Goal: Task Accomplishment & Management: Complete application form

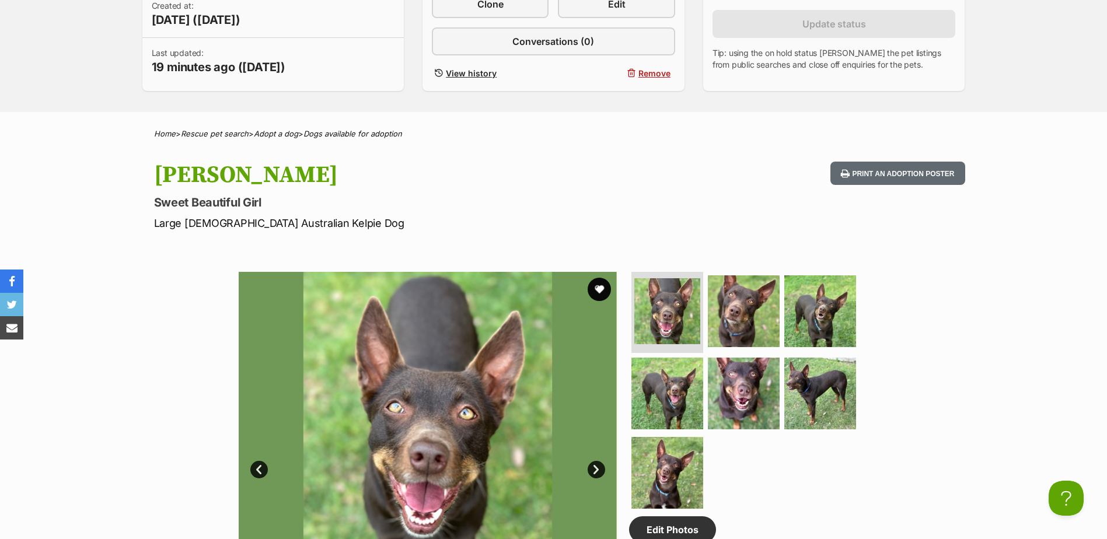
scroll to position [175, 0]
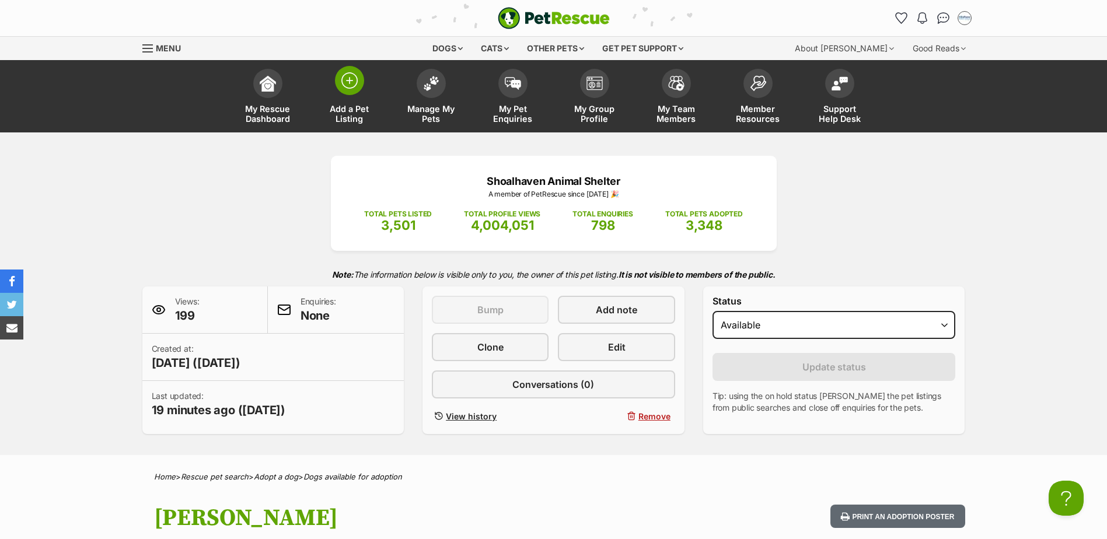
click at [357, 92] on span at bounding box center [349, 80] width 29 height 29
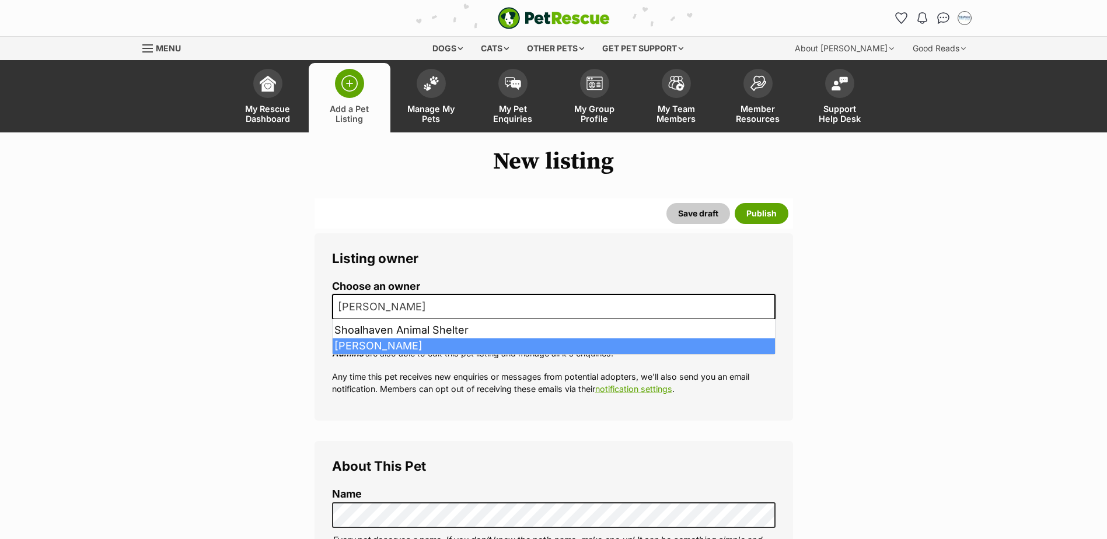
click at [407, 316] on span "[PERSON_NAME]" at bounding box center [554, 307] width 444 height 26
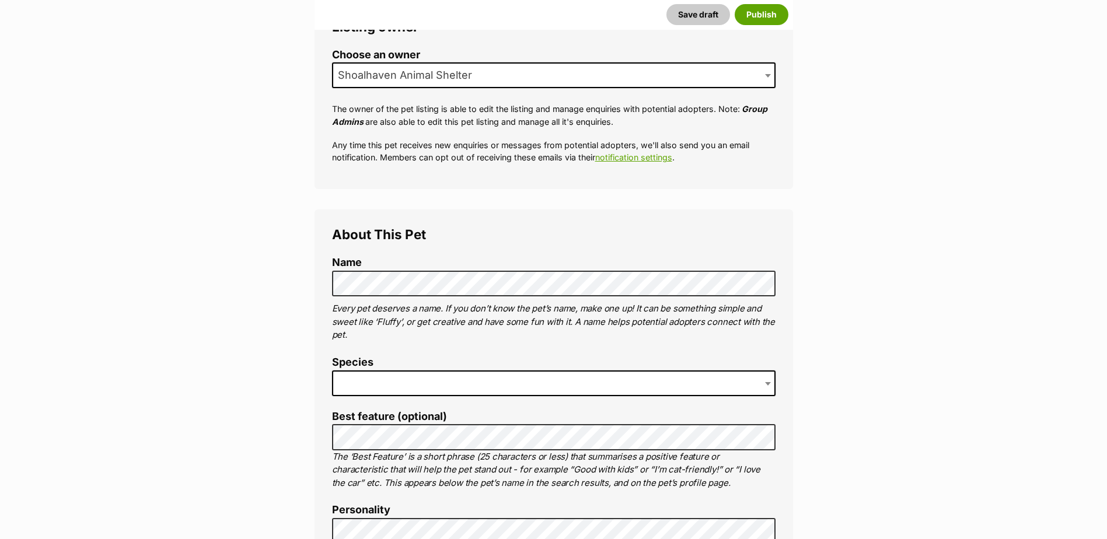
scroll to position [233, 0]
click at [365, 379] on span at bounding box center [554, 382] width 444 height 26
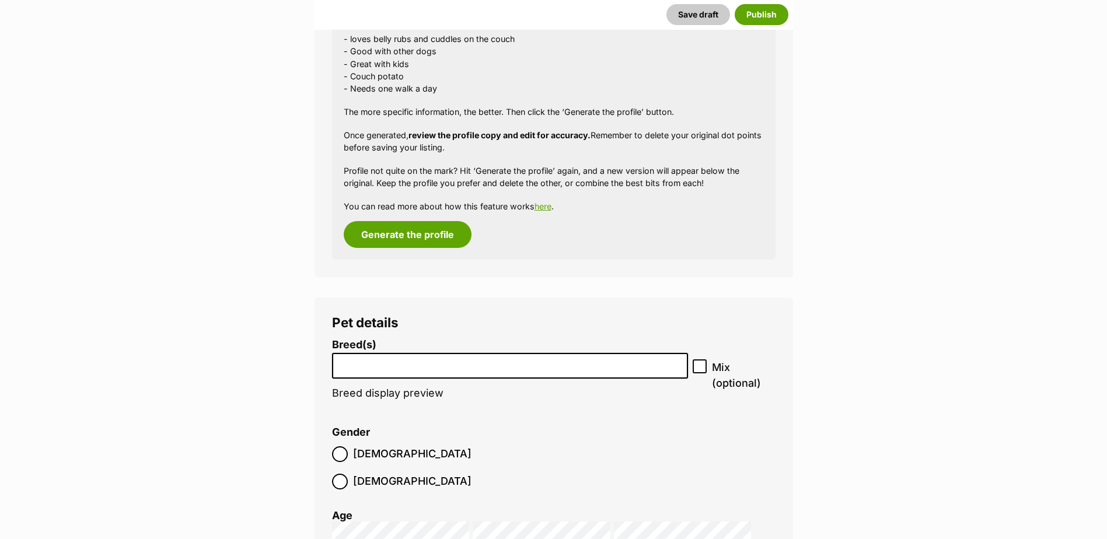
scroll to position [1520, 0]
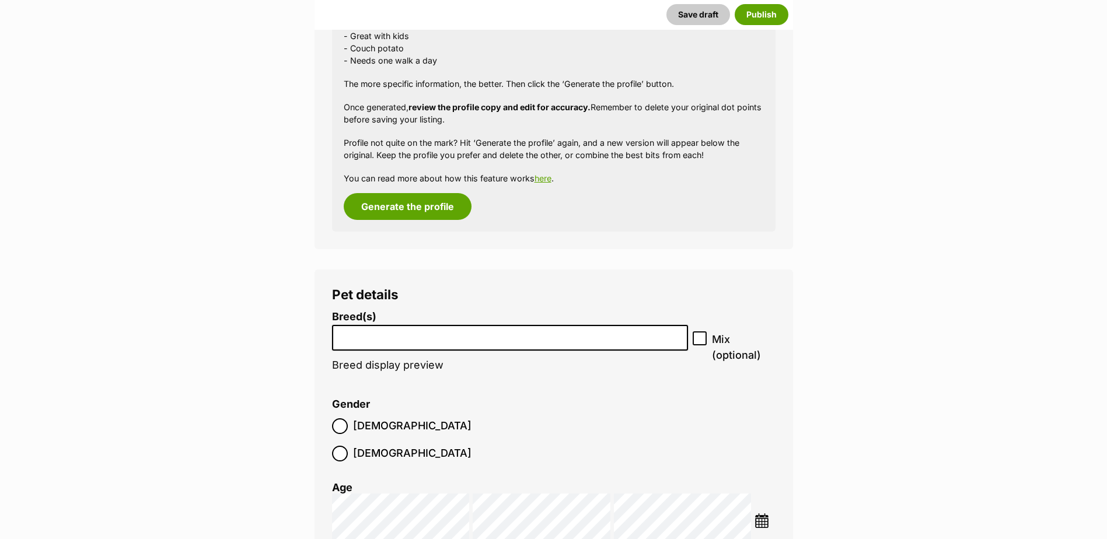
click at [399, 345] on li at bounding box center [510, 338] width 348 height 24
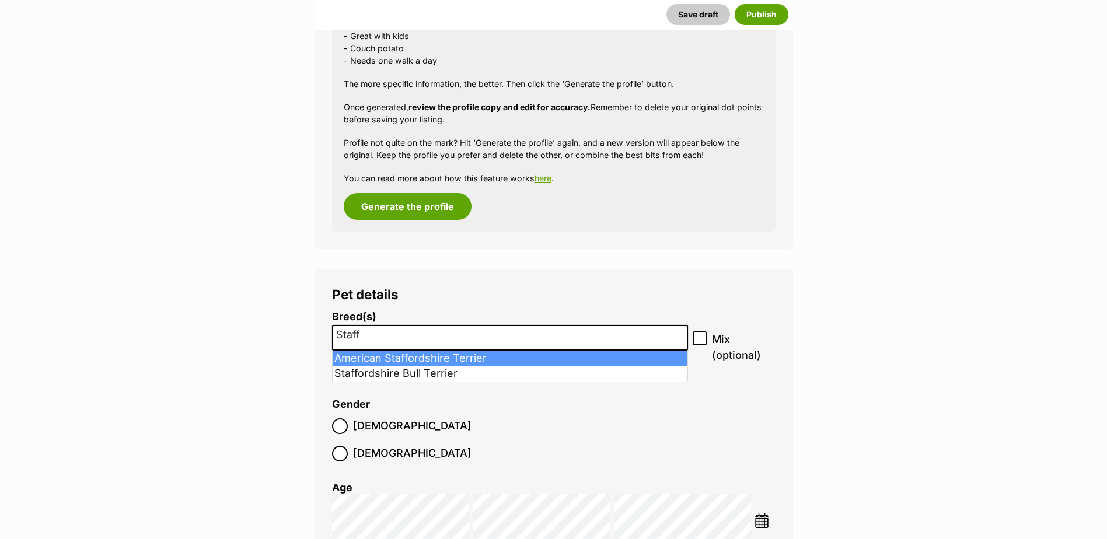
type input "Staff"
select select "9"
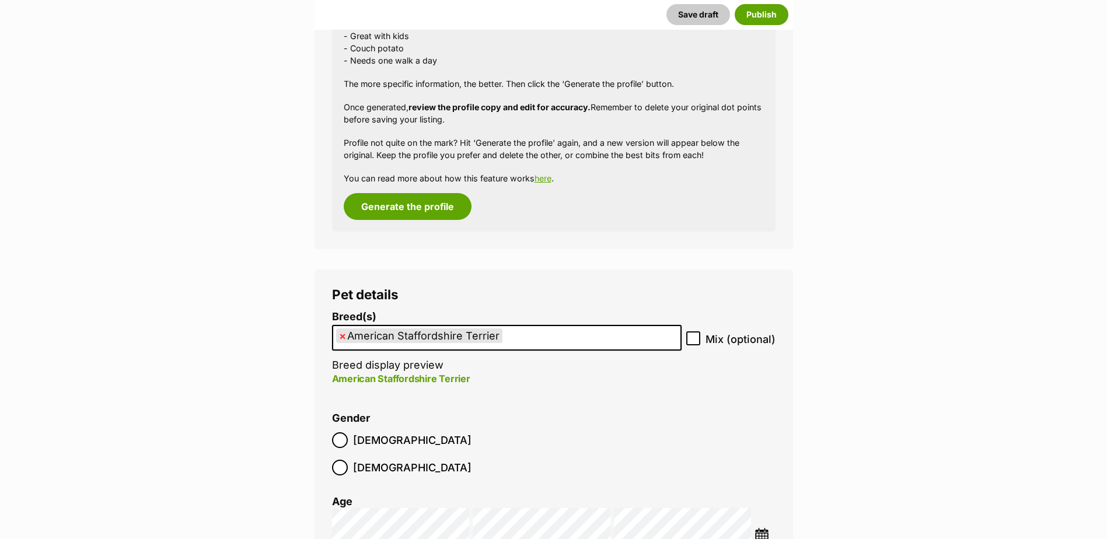
click at [531, 336] on ul "× American Staffordshire Terrier" at bounding box center [506, 338] width 347 height 24
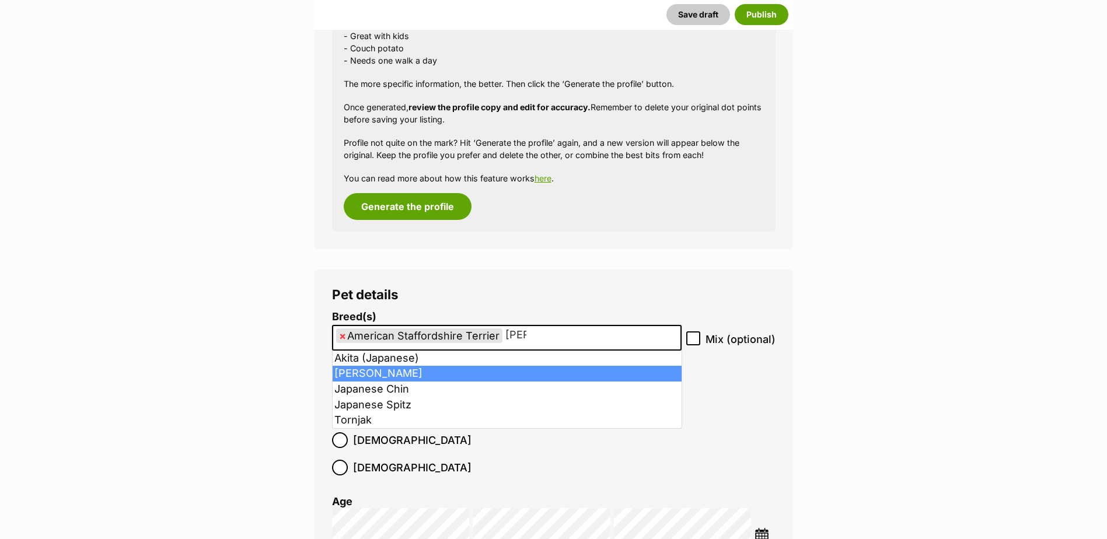
type input "Ja"
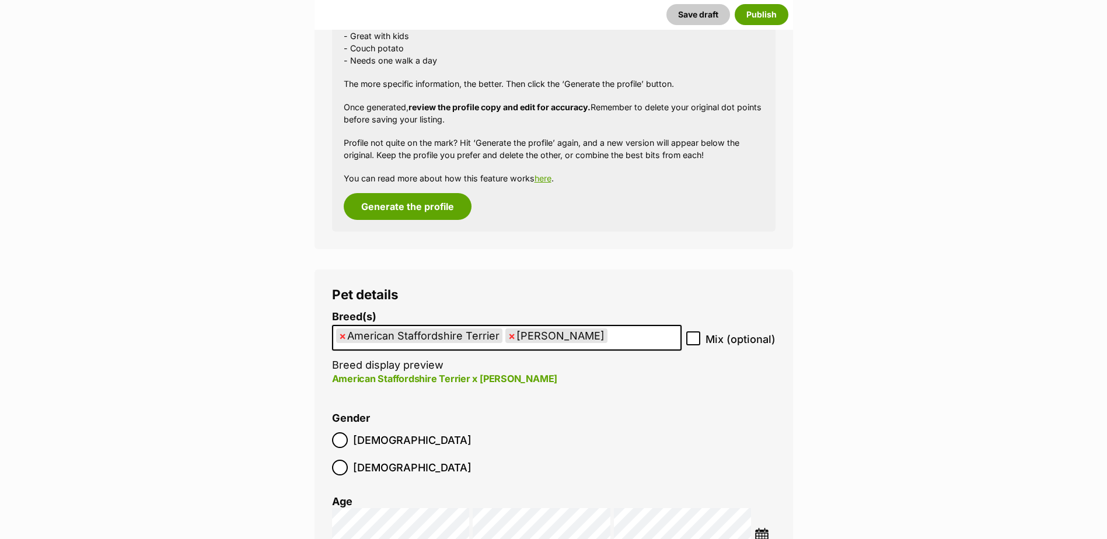
click at [702, 341] on label "Mix (optional)" at bounding box center [730, 340] width 89 height 16
click at [700, 341] on input "Mix (optional)" at bounding box center [693, 339] width 14 height 14
checkbox input "true"
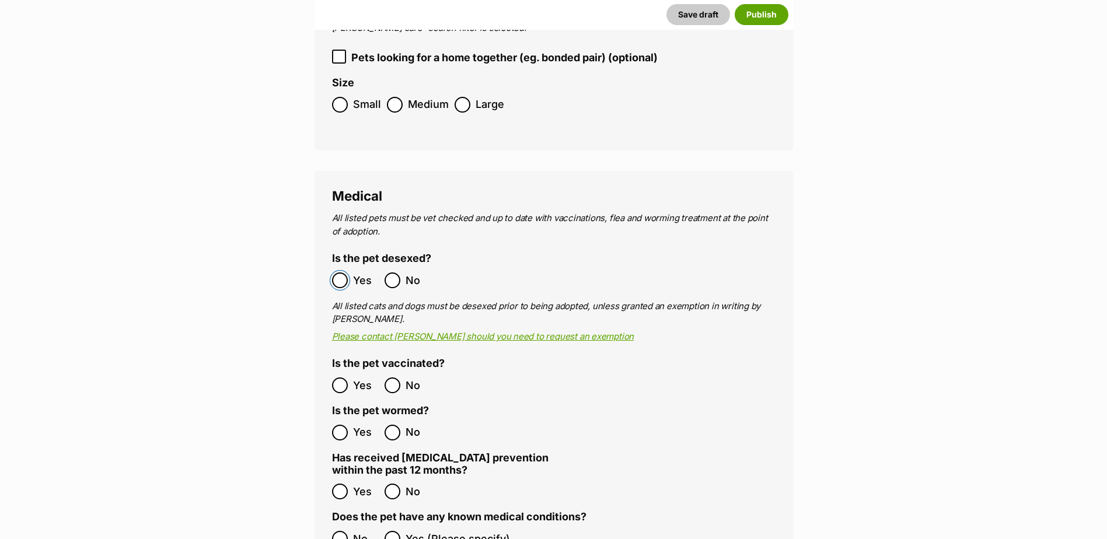
scroll to position [2220, 0]
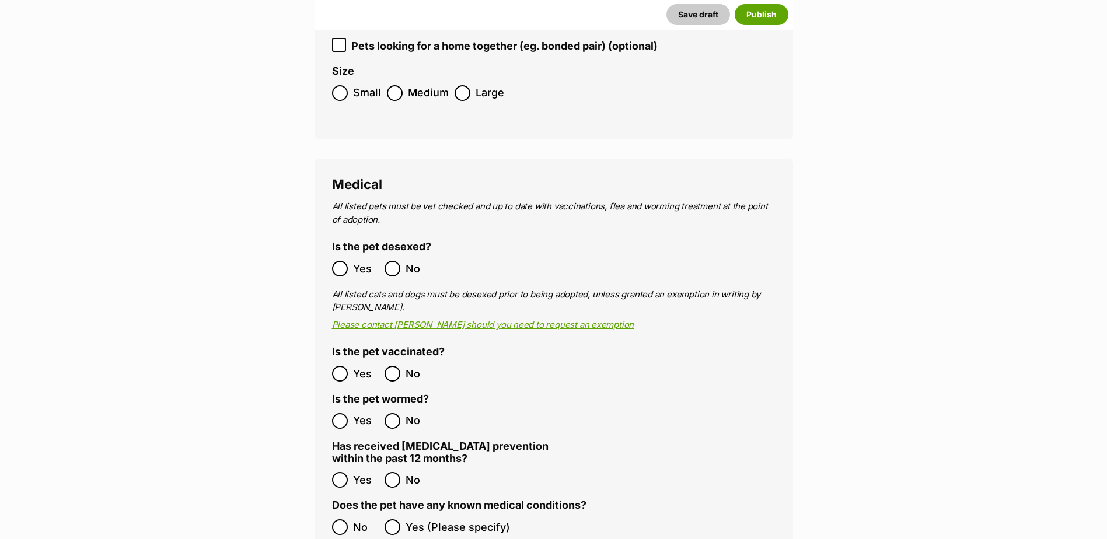
click at [340, 360] on ol "Yes No" at bounding box center [443, 373] width 222 height 27
drag, startPoint x: 350, startPoint y: 343, endPoint x: 342, endPoint y: 357, distance: 15.9
click at [349, 366] on label "Yes" at bounding box center [355, 374] width 47 height 16
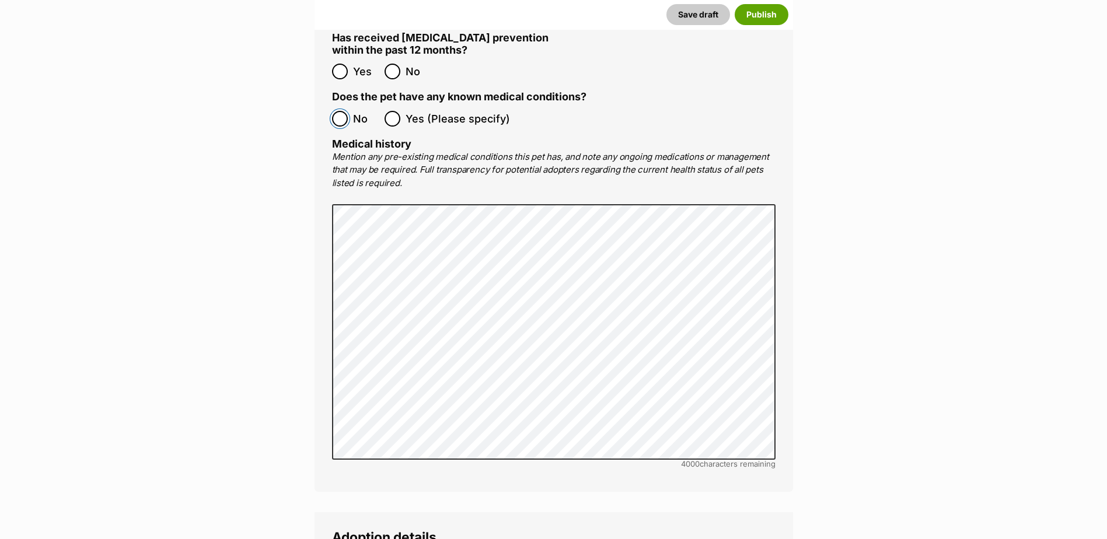
scroll to position [2862, 0]
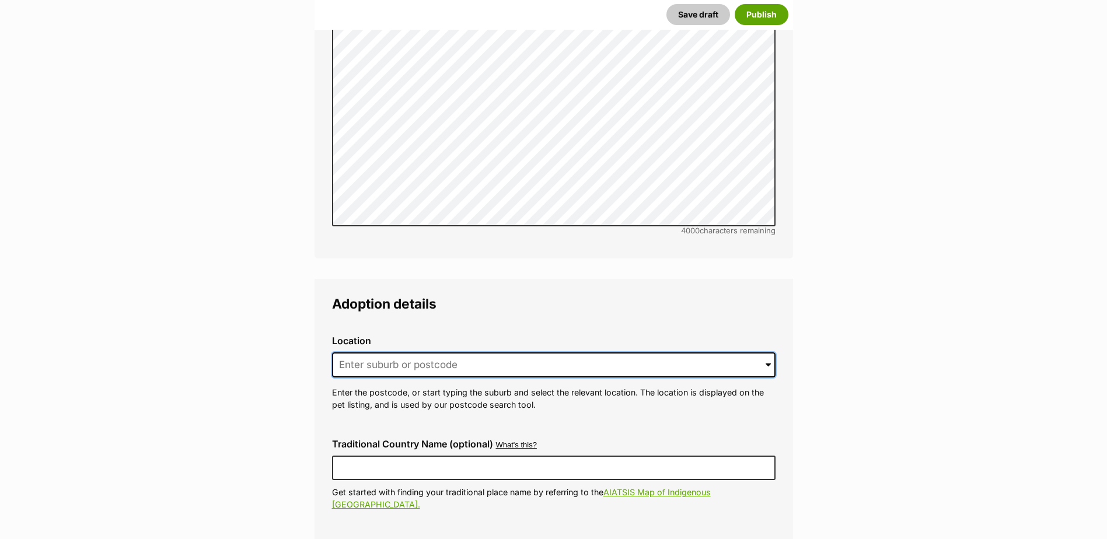
click at [447, 353] on input at bounding box center [554, 366] width 444 height 26
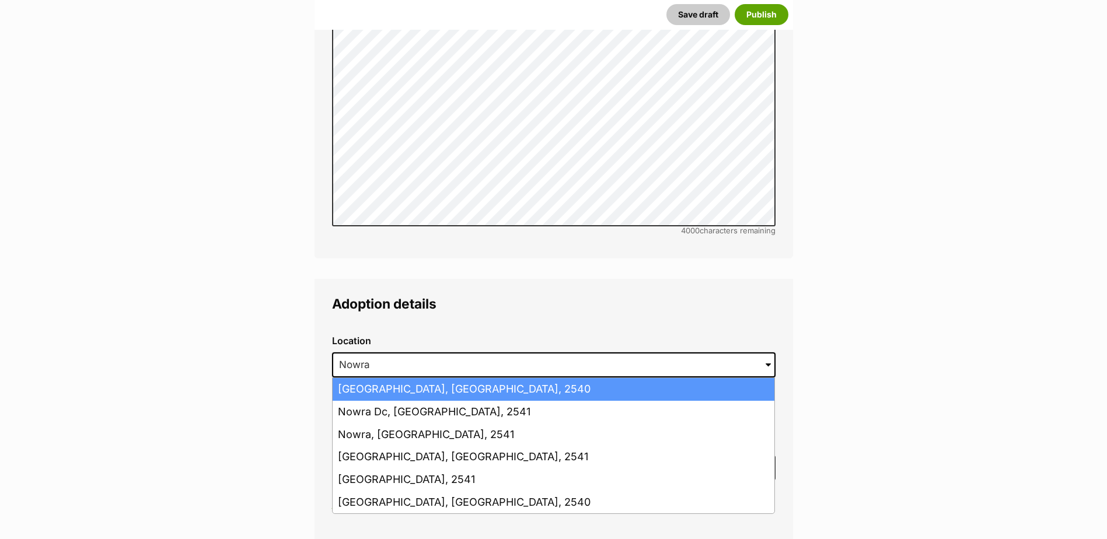
click at [441, 378] on li "Nowra Hill, New South Wales, 2540" at bounding box center [554, 389] width 442 height 23
type input "Nowra Hill, New South Wales, 2540"
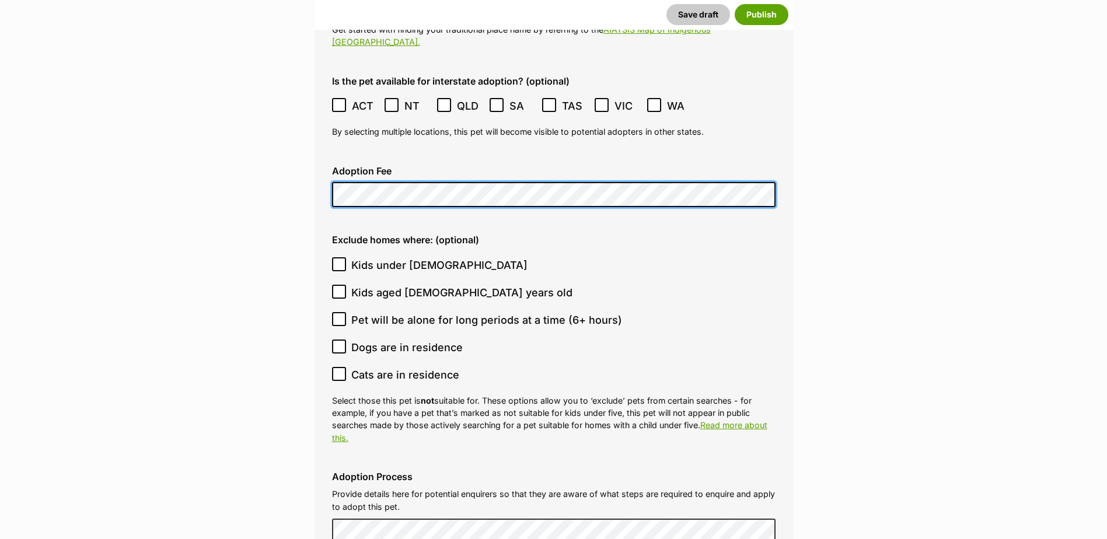
scroll to position [3388, 0]
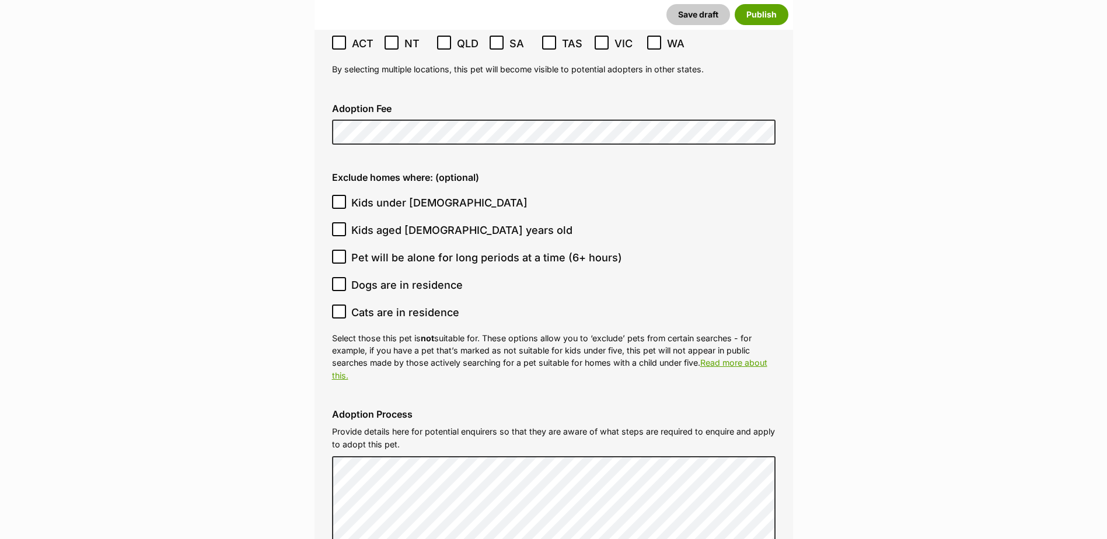
click at [336, 253] on icon at bounding box center [339, 257] width 8 height 8
click at [336, 250] on input "Pet will be alone for long periods at a time (6+ hours)" at bounding box center [339, 257] width 14 height 14
checkbox input "true"
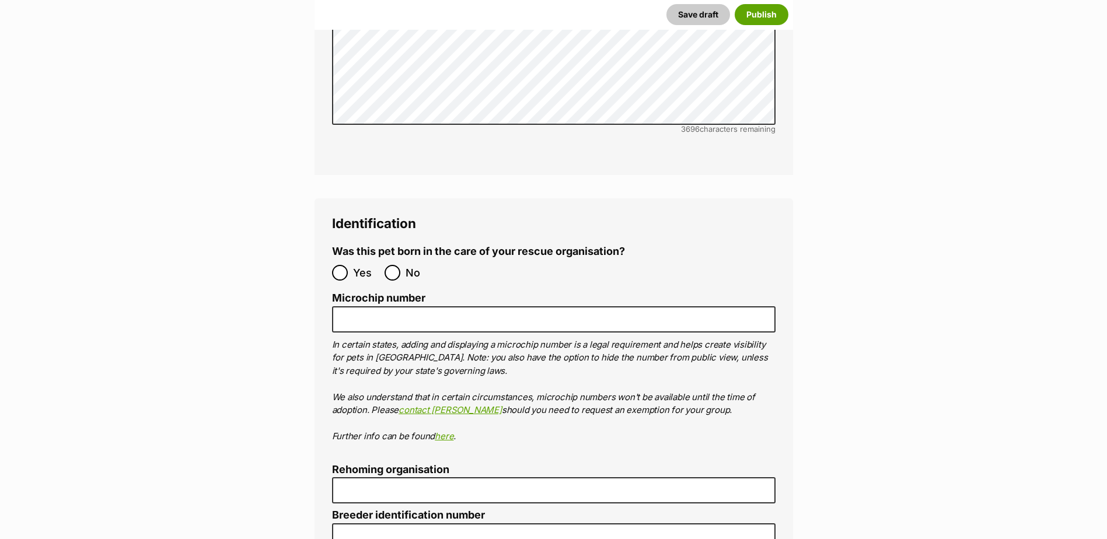
scroll to position [4030, 0]
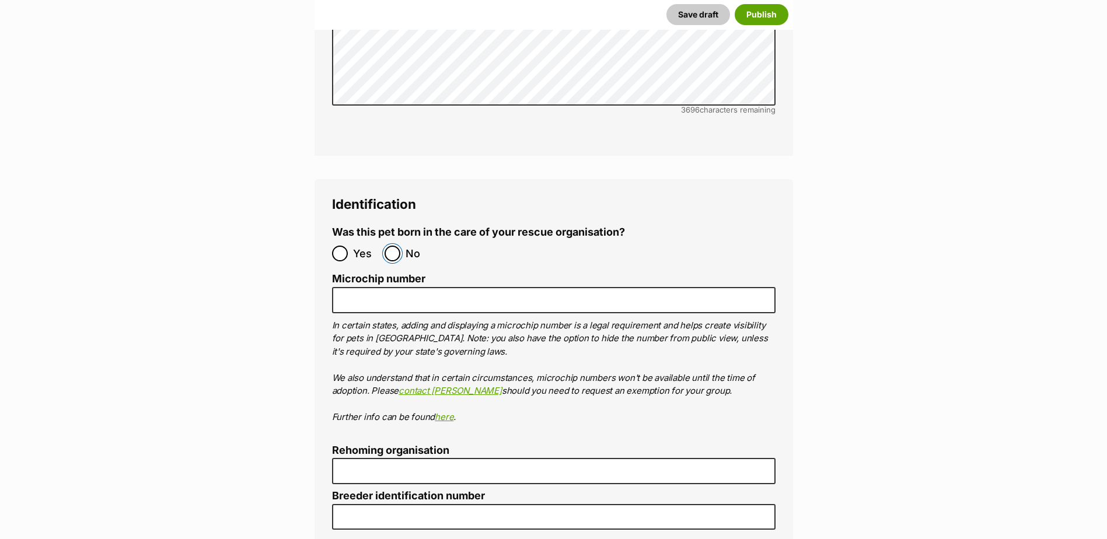
click at [389, 246] on input "No" at bounding box center [393, 254] width 16 height 16
radio input "true"
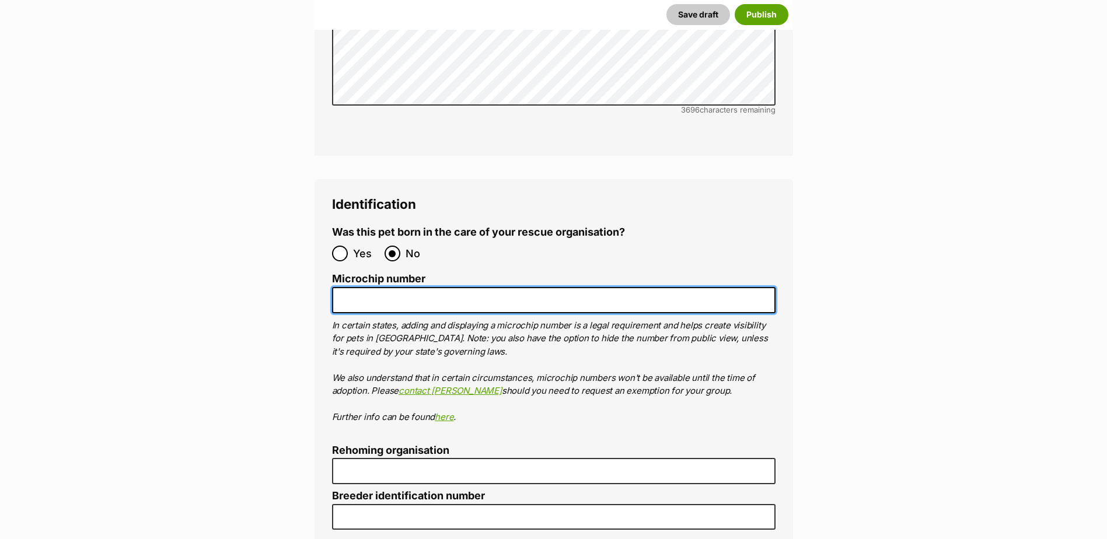
click at [407, 287] on input "Microchip number" at bounding box center [554, 300] width 444 height 26
paste input "982000356789095"
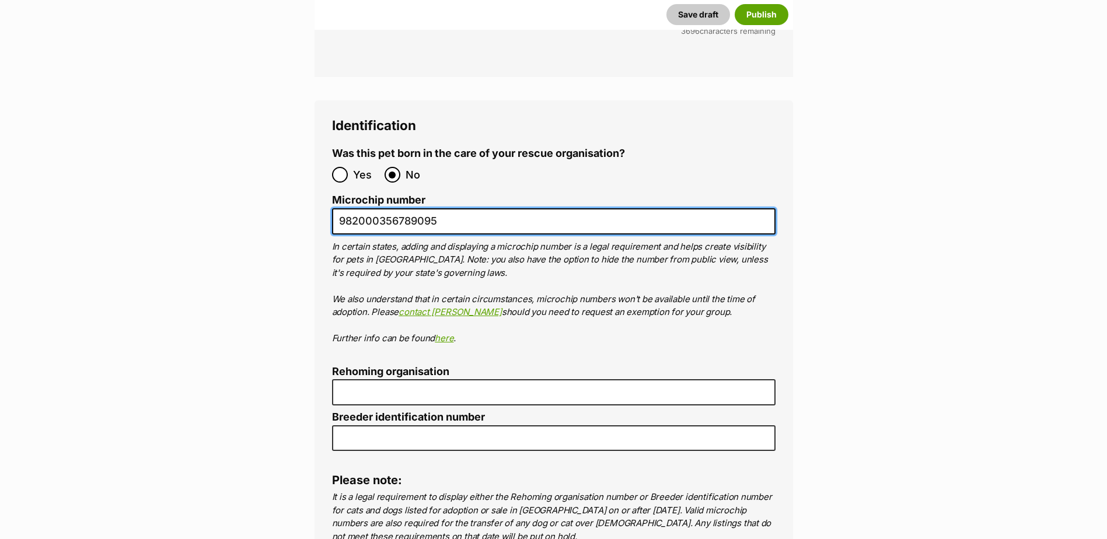
scroll to position [4147, 0]
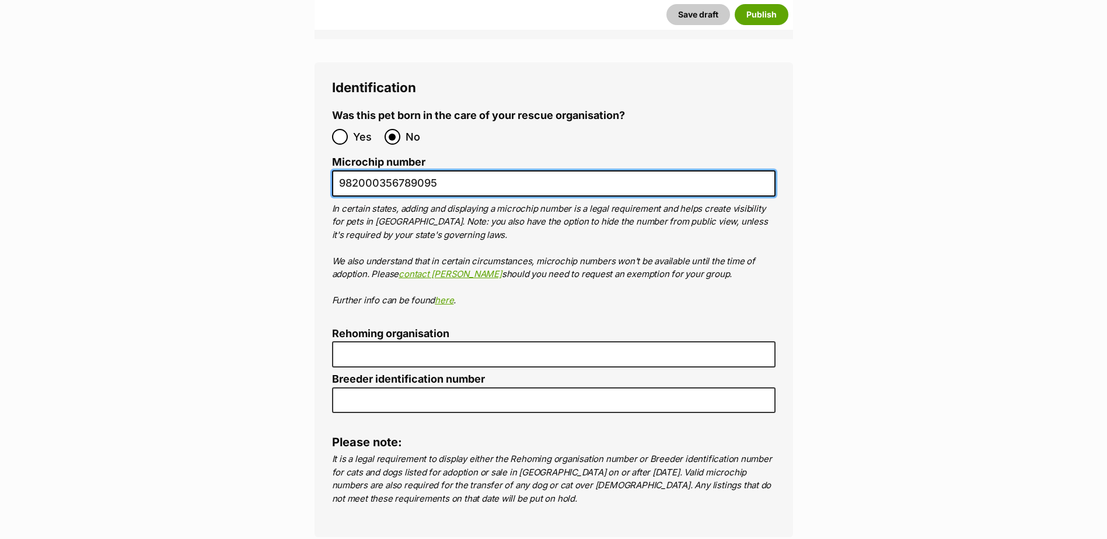
type input "982000356789095"
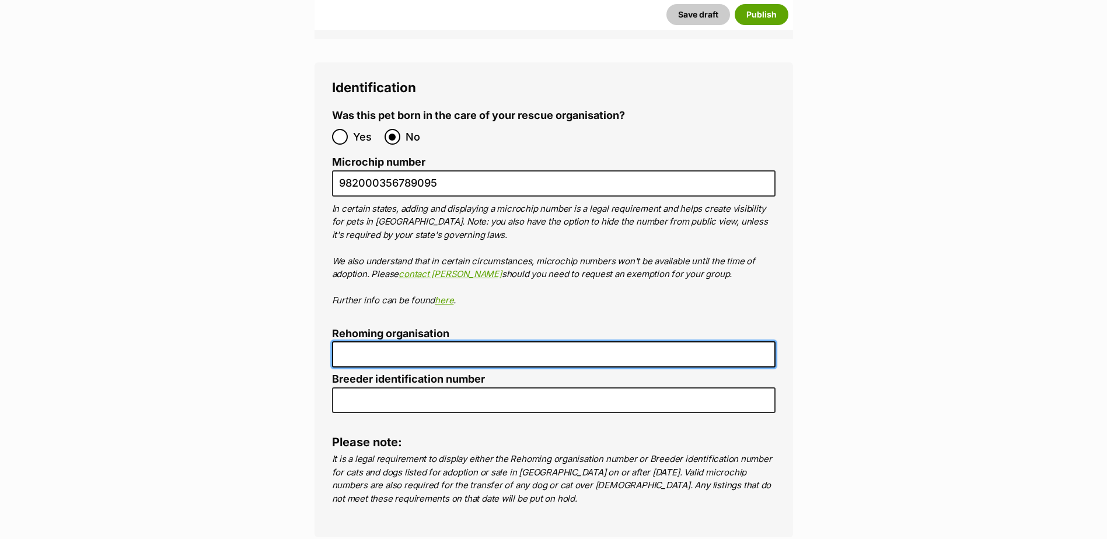
click at [396, 341] on input "Rehoming organisation" at bounding box center [554, 354] width 444 height 26
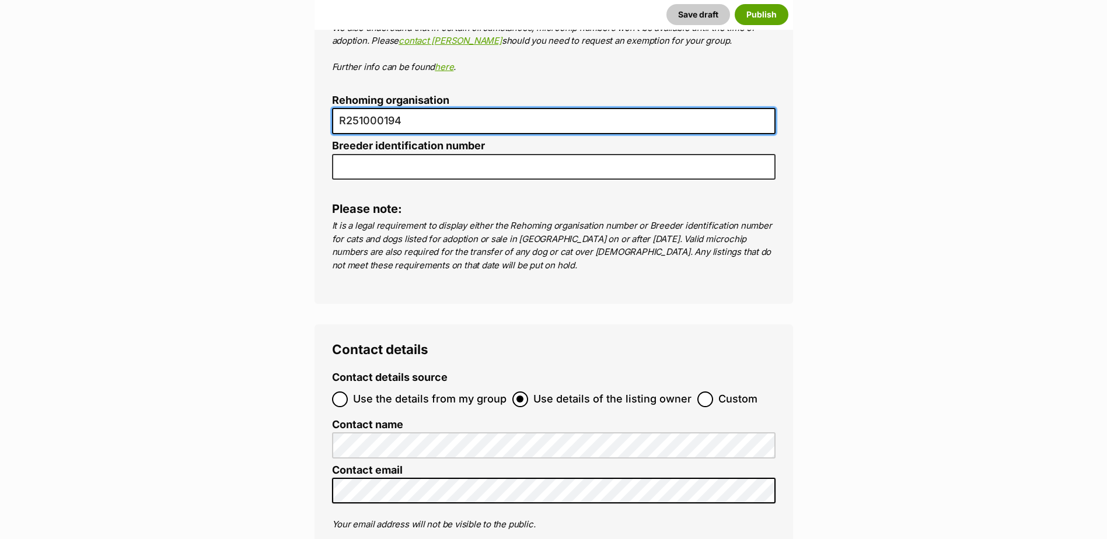
scroll to position [4497, 0]
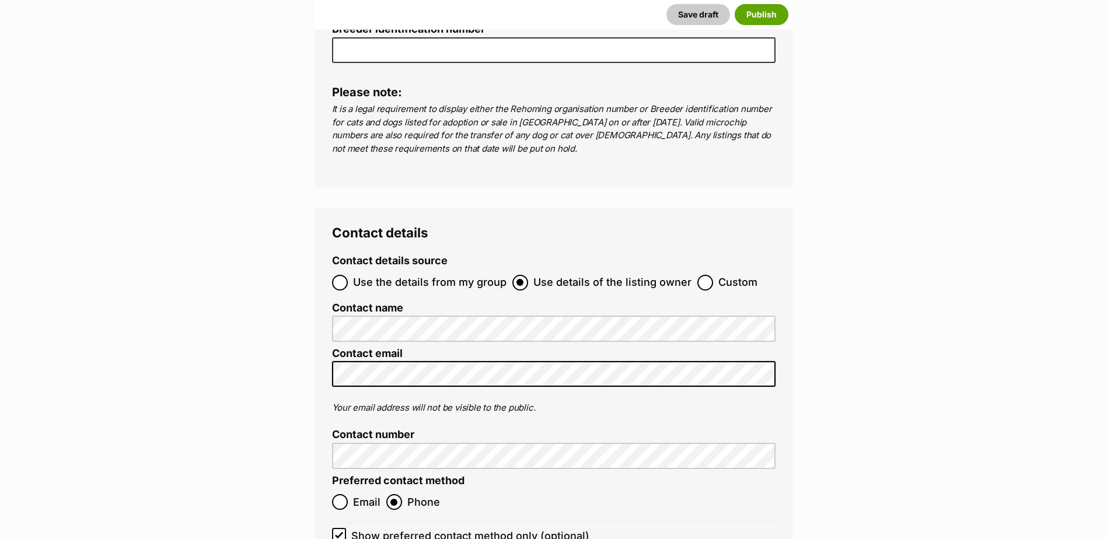
type input "R251000194"
click at [340, 275] on input "Use the details from my group" at bounding box center [340, 283] width 16 height 16
radio input "true"
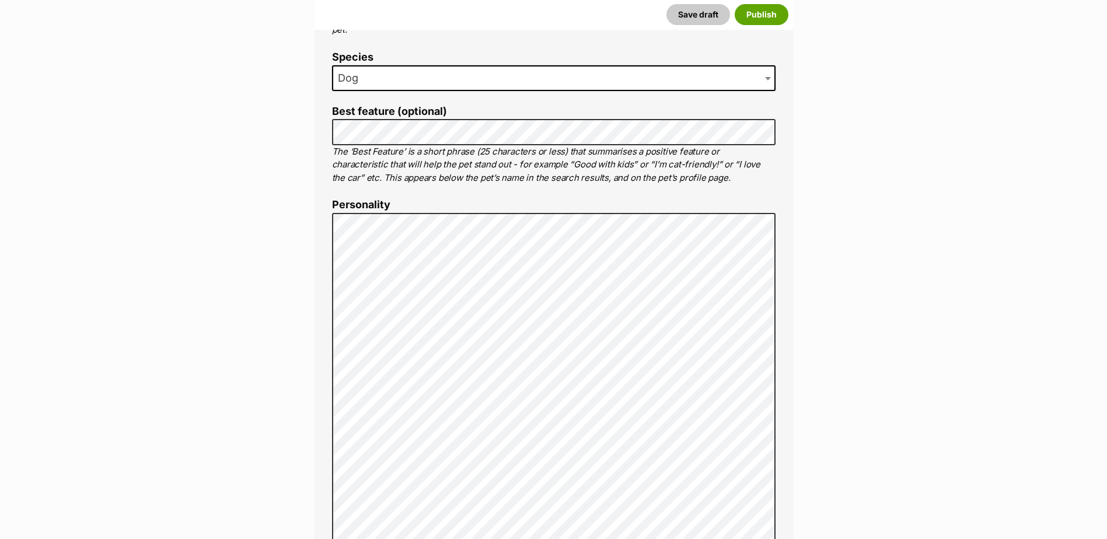
scroll to position [528, 0]
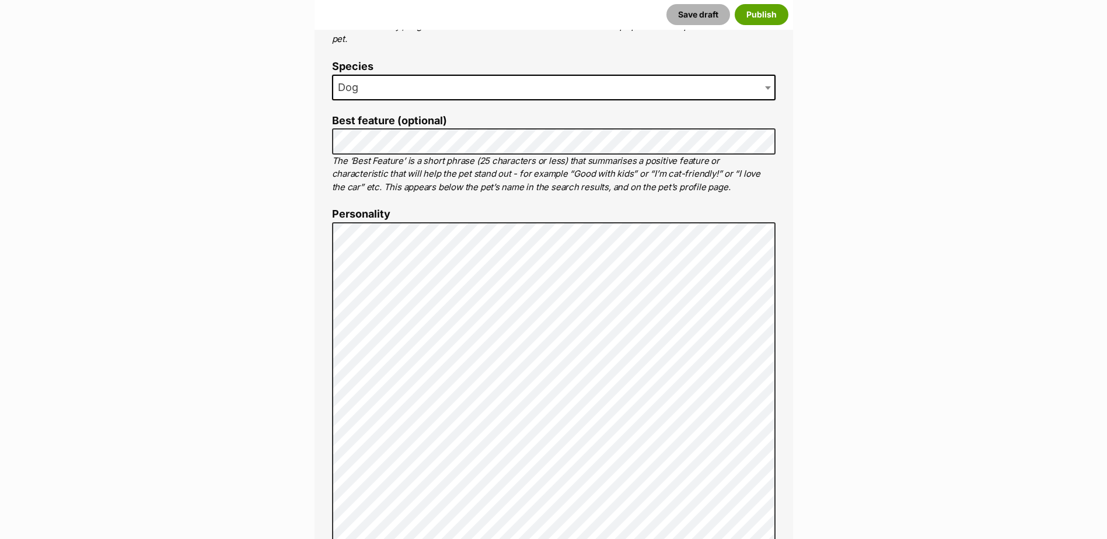
click at [712, 18] on button "Save draft" at bounding box center [699, 14] width 64 height 21
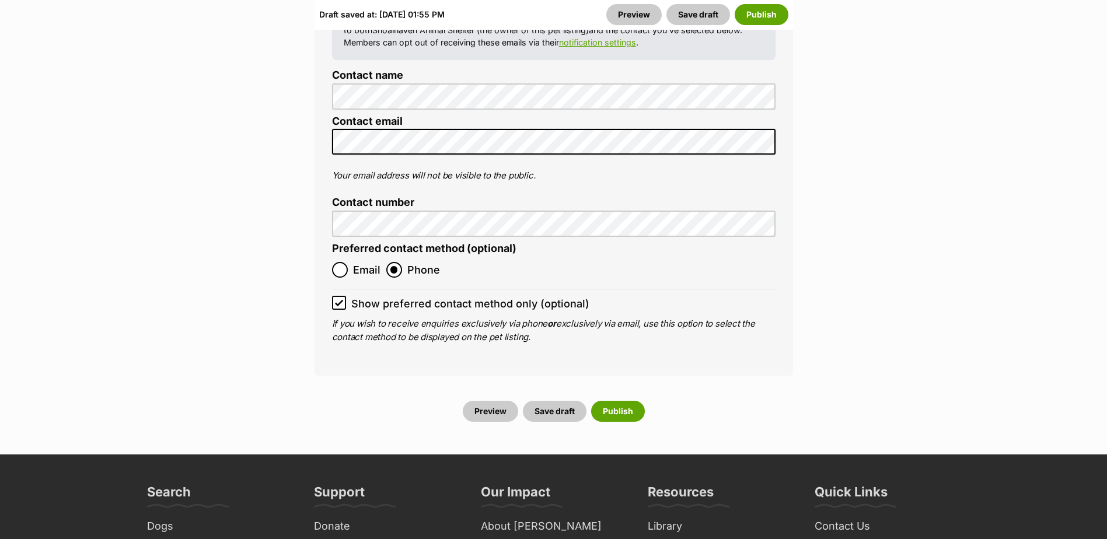
scroll to position [5078, 0]
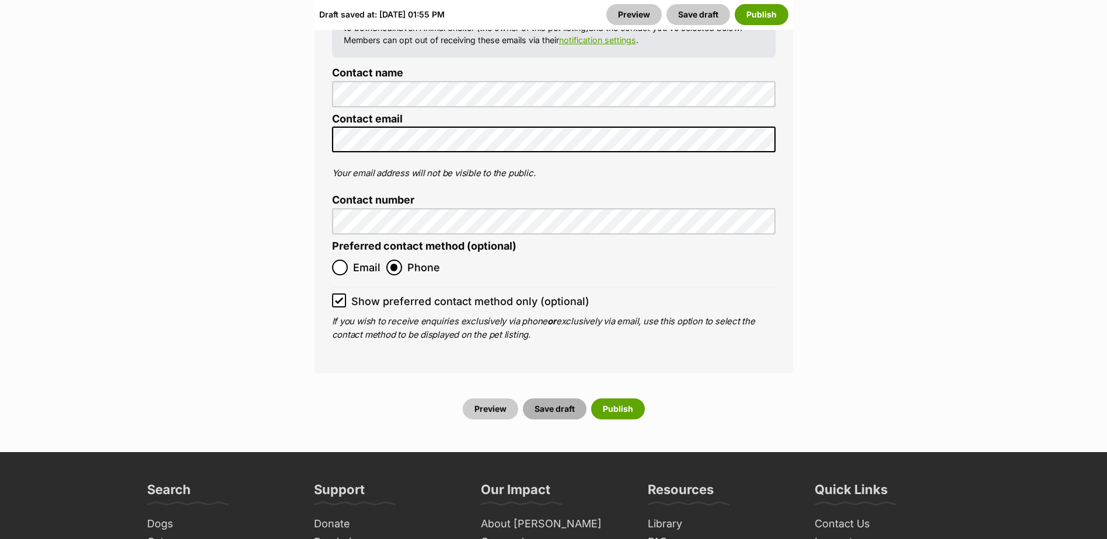
click at [557, 399] on button "Save draft" at bounding box center [555, 409] width 64 height 21
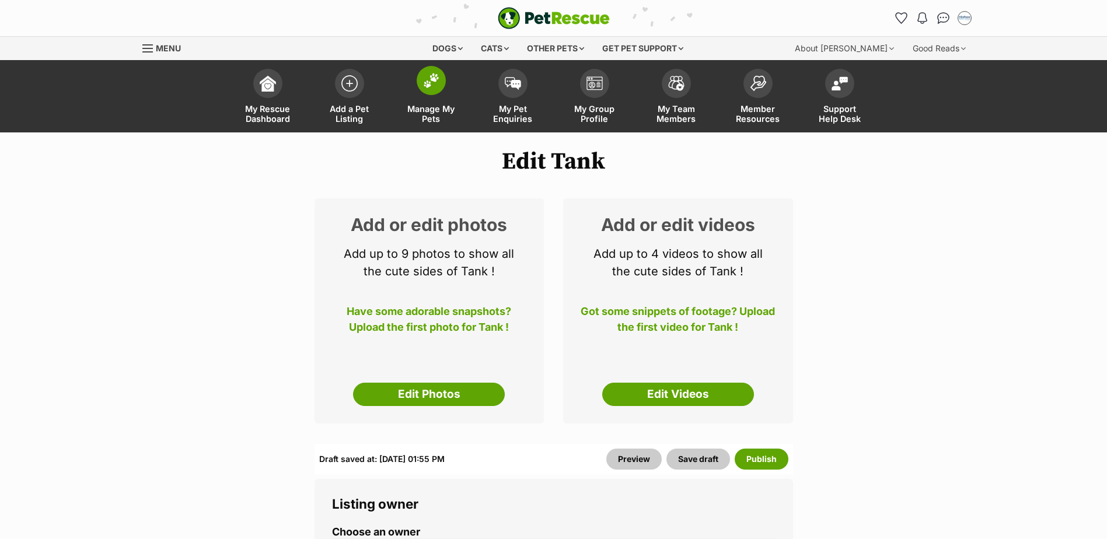
click at [436, 88] on img at bounding box center [431, 80] width 16 height 15
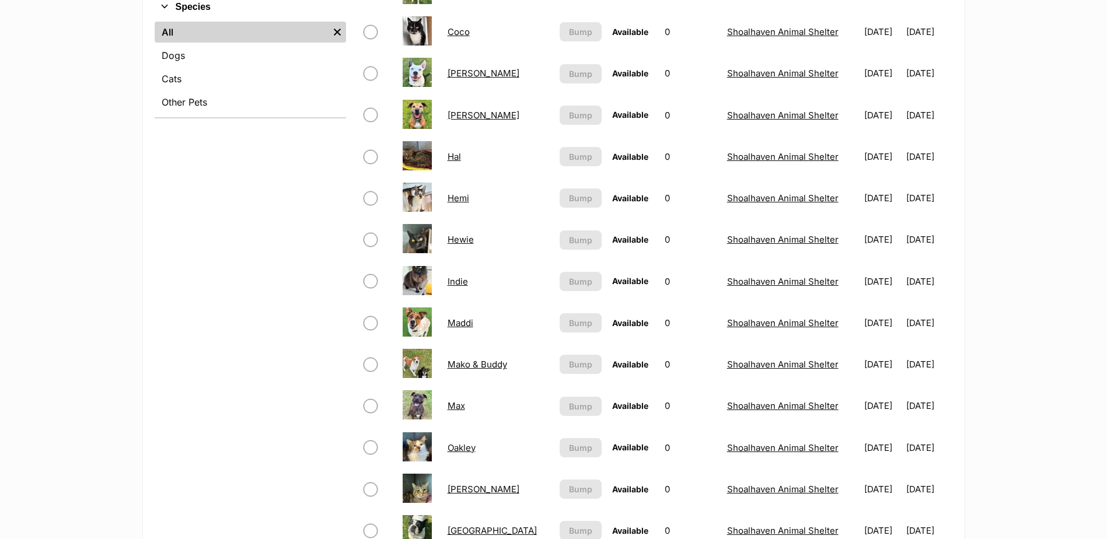
scroll to position [467, 0]
click at [466, 283] on link "Indie" at bounding box center [458, 281] width 20 height 11
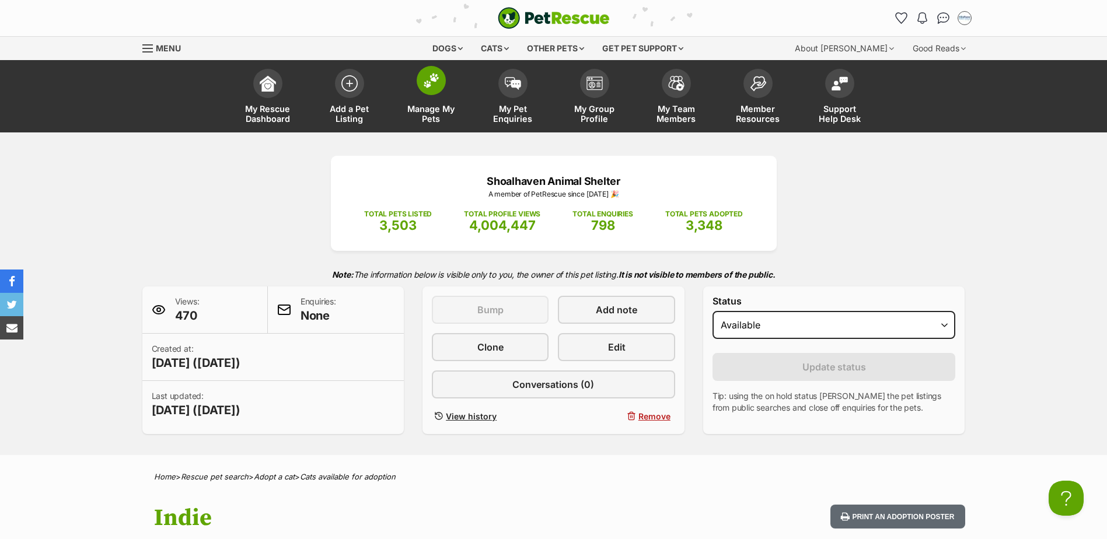
click at [442, 80] on span at bounding box center [431, 80] width 29 height 29
